Goal: Task Accomplishment & Management: Manage account settings

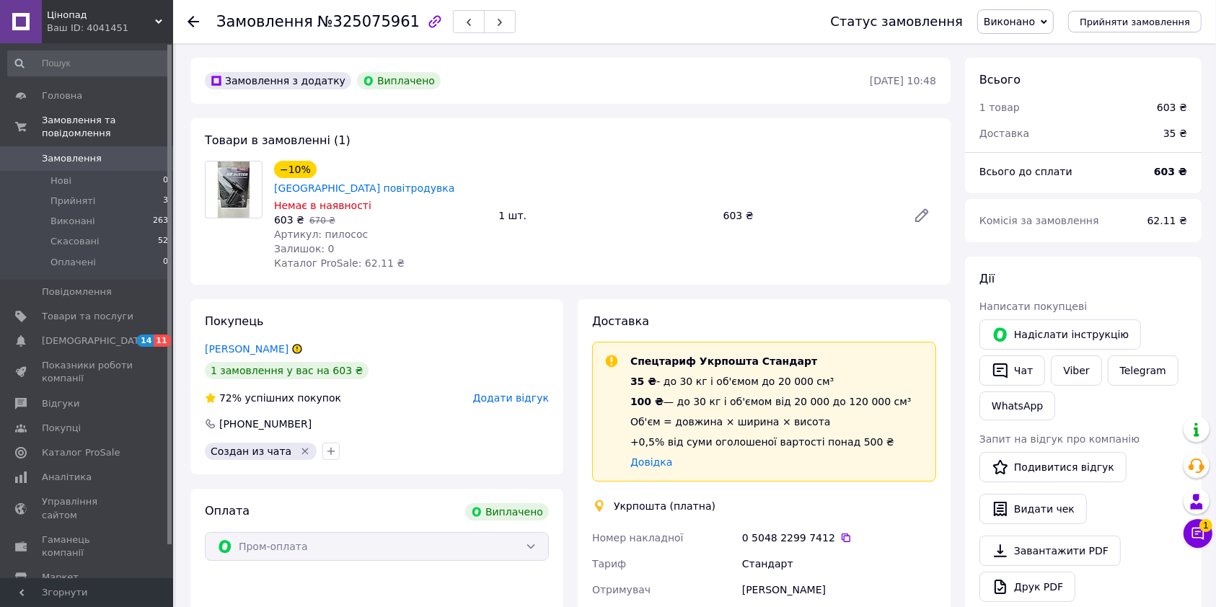
scroll to position [46, 0]
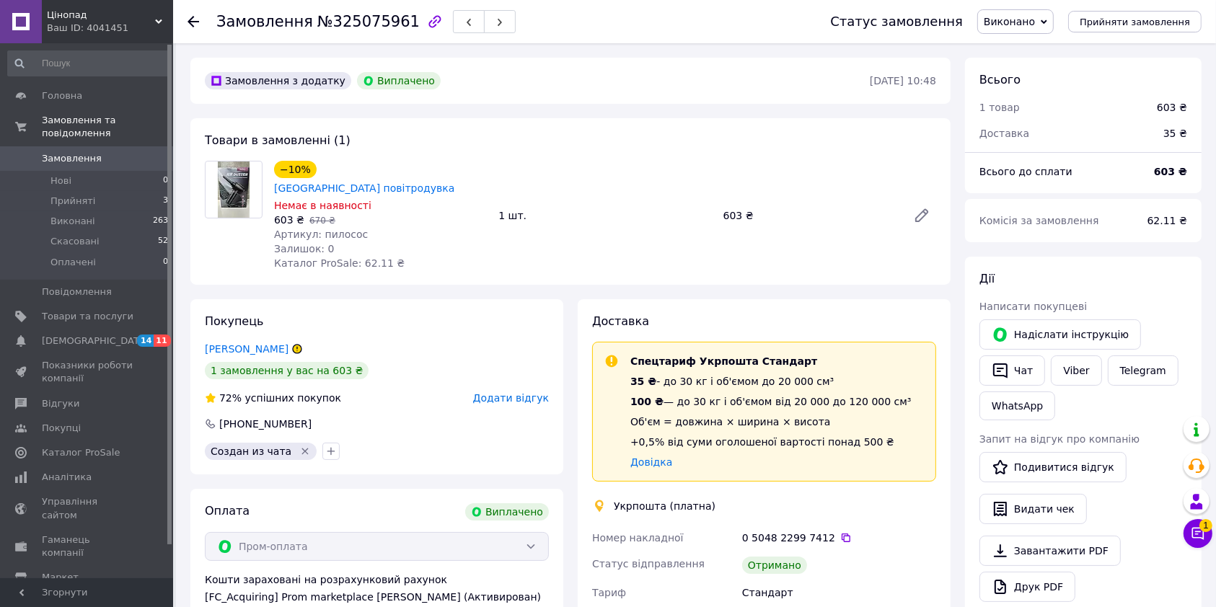
click at [128, 146] on link "Замовлення 0" at bounding box center [88, 158] width 177 height 25
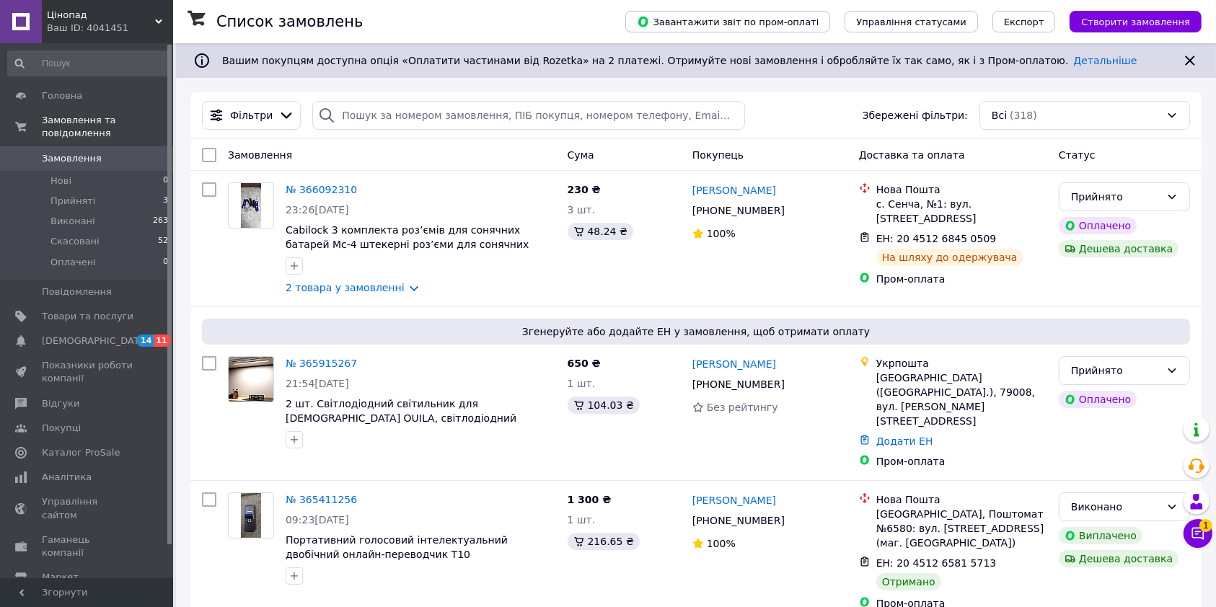
click at [795, 129] on div "Фільтри Збережені фільтри: Всі (318)" at bounding box center [696, 115] width 1000 height 29
click at [71, 152] on span "Замовлення" at bounding box center [72, 158] width 60 height 13
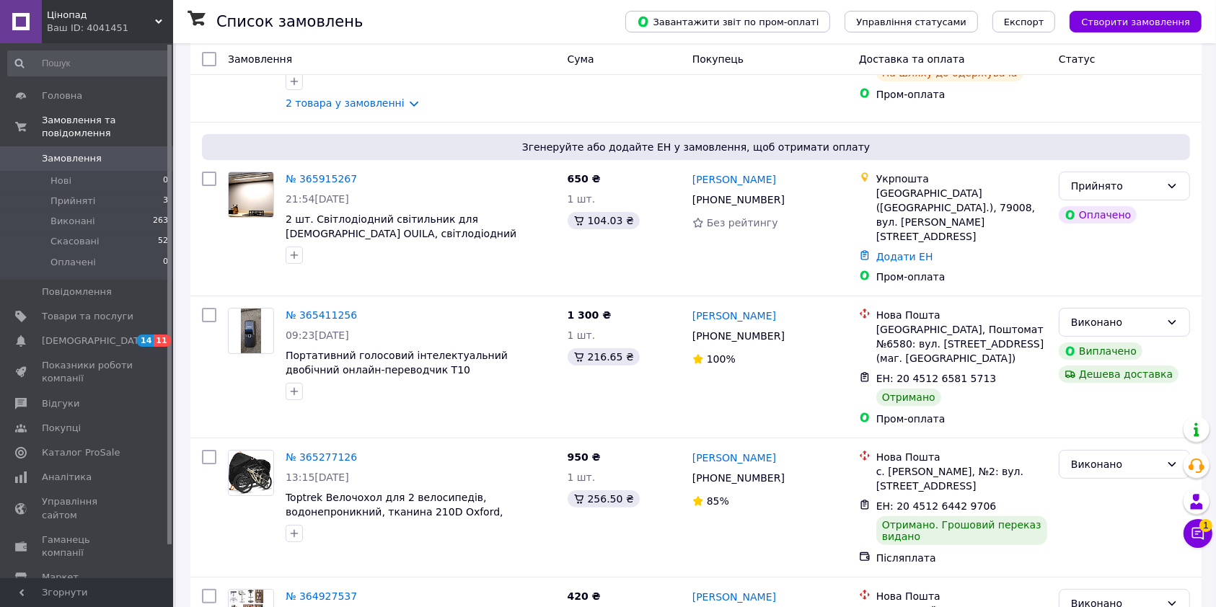
scroll to position [198, 0]
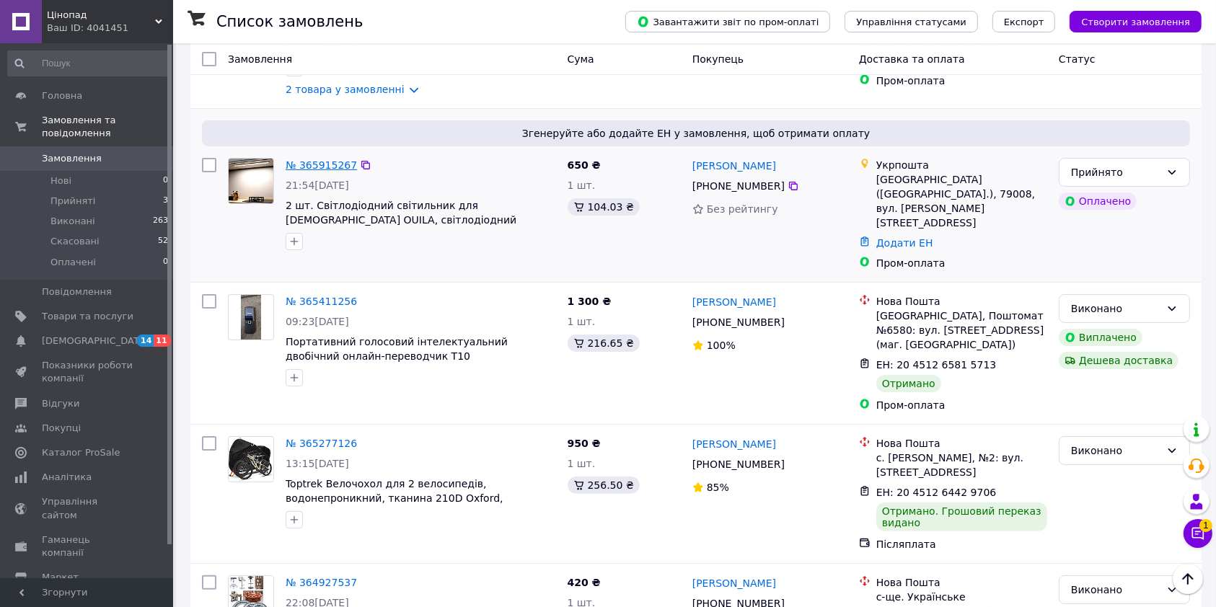
click at [302, 169] on link "№ 365915267" at bounding box center [321, 165] width 71 height 12
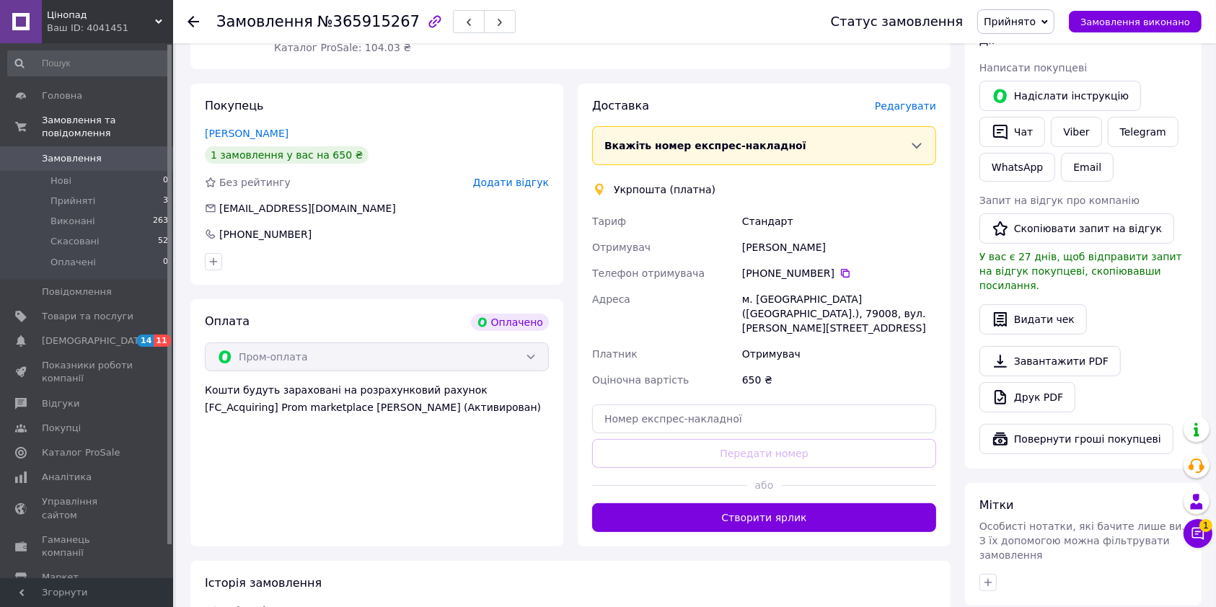
scroll to position [295, 0]
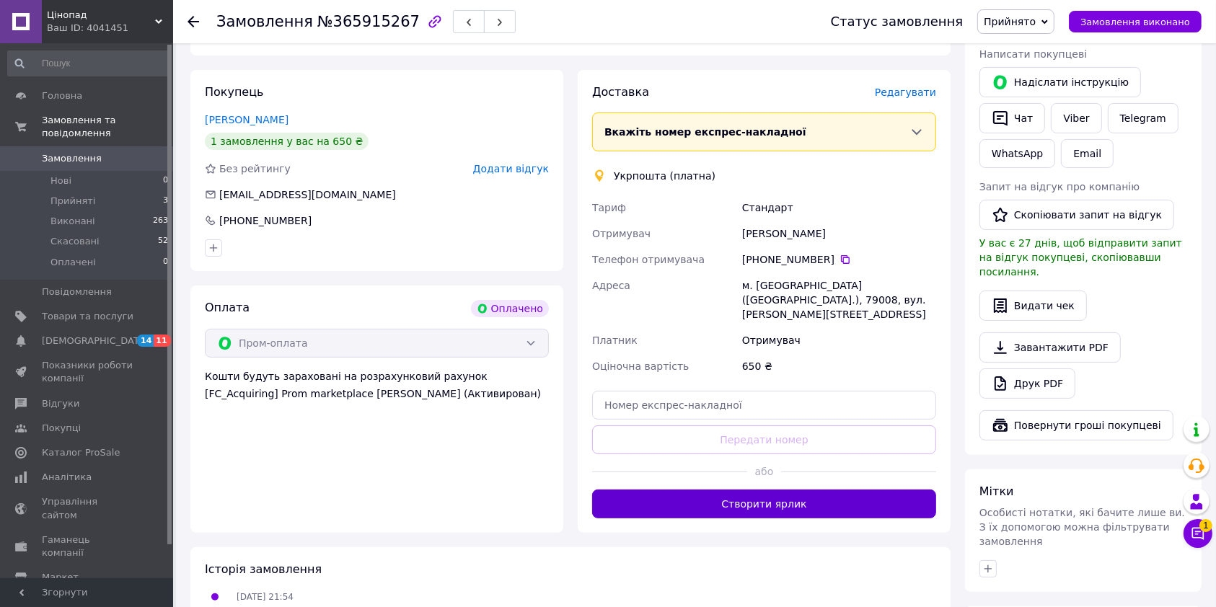
click at [776, 490] on button "Створити ярлик" at bounding box center [764, 504] width 344 height 29
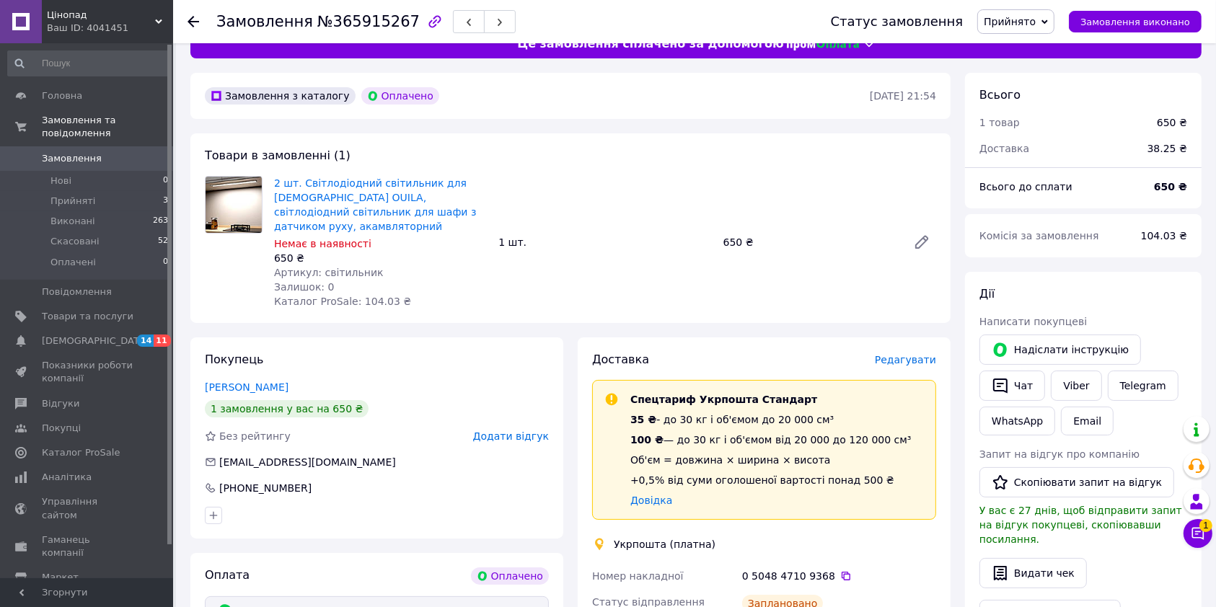
scroll to position [0, 0]
